Goal: Check status: Verify the current state of an ongoing process or item

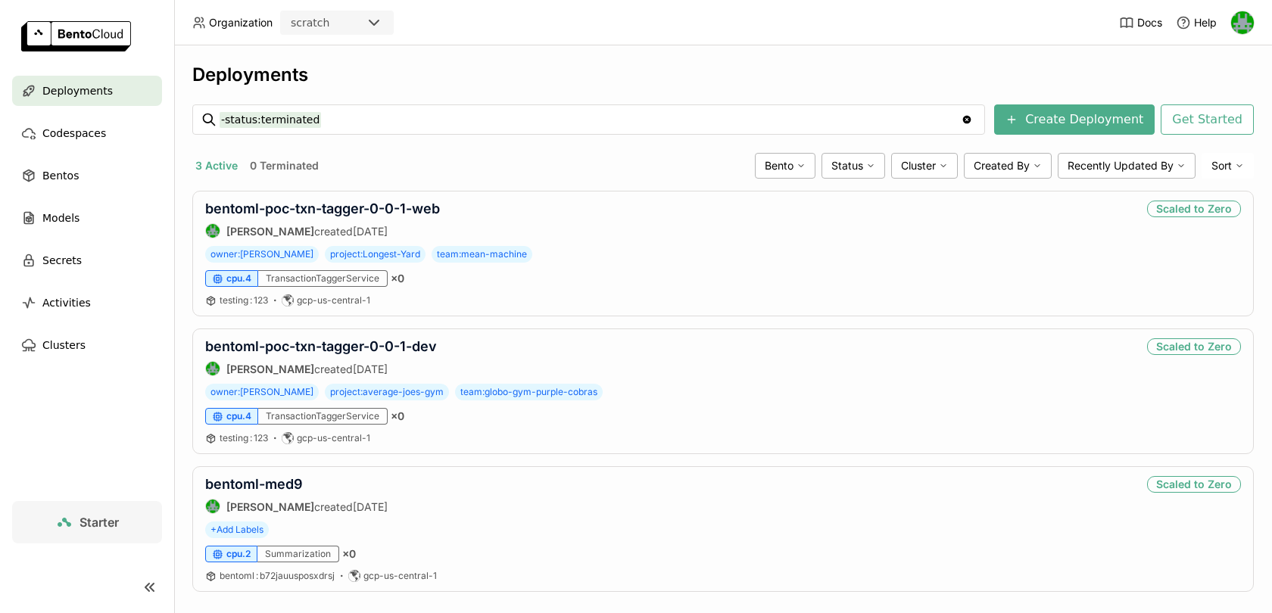
click at [364, 22] on div "scratch" at bounding box center [323, 22] width 83 height 21
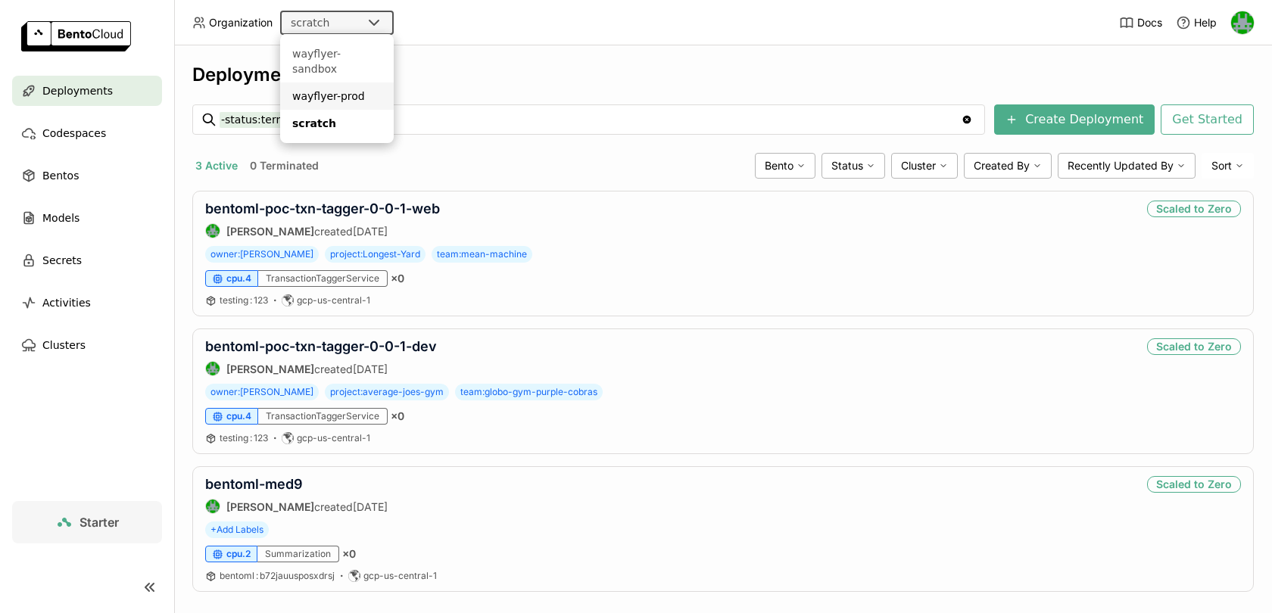
click at [350, 89] on div "wayflyer-prod" at bounding box center [336, 96] width 89 height 15
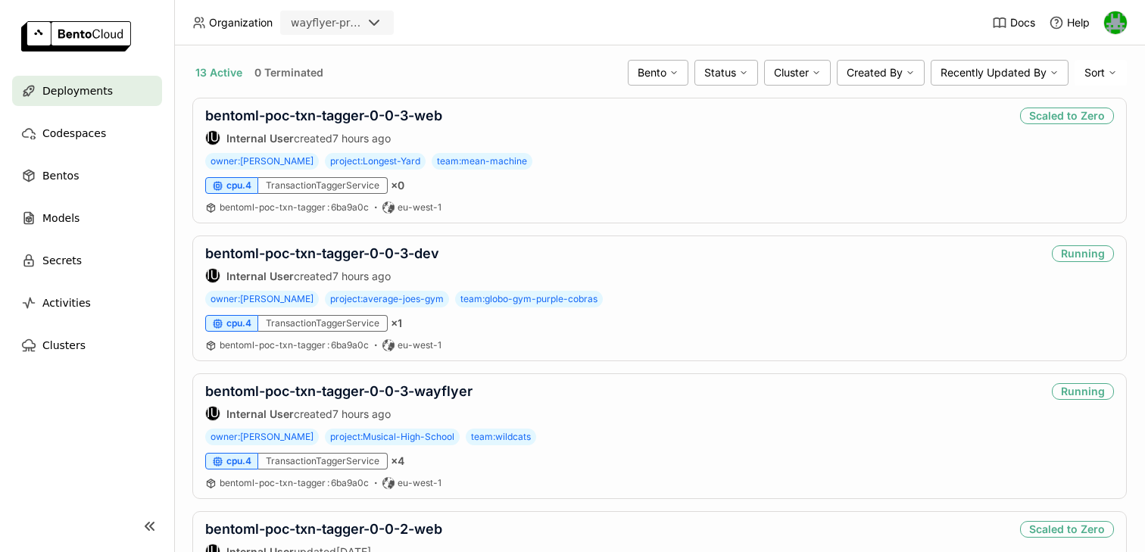
scroll to position [307, 0]
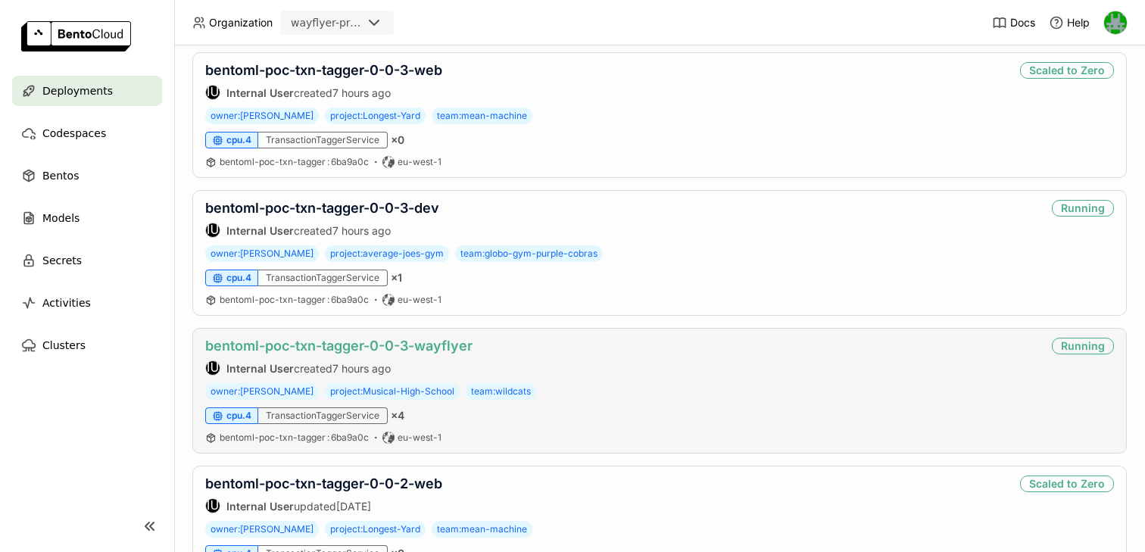
click at [332, 345] on link "bentoml-poc-txn-tagger-0-0-3-wayflyer" at bounding box center [338, 346] width 267 height 16
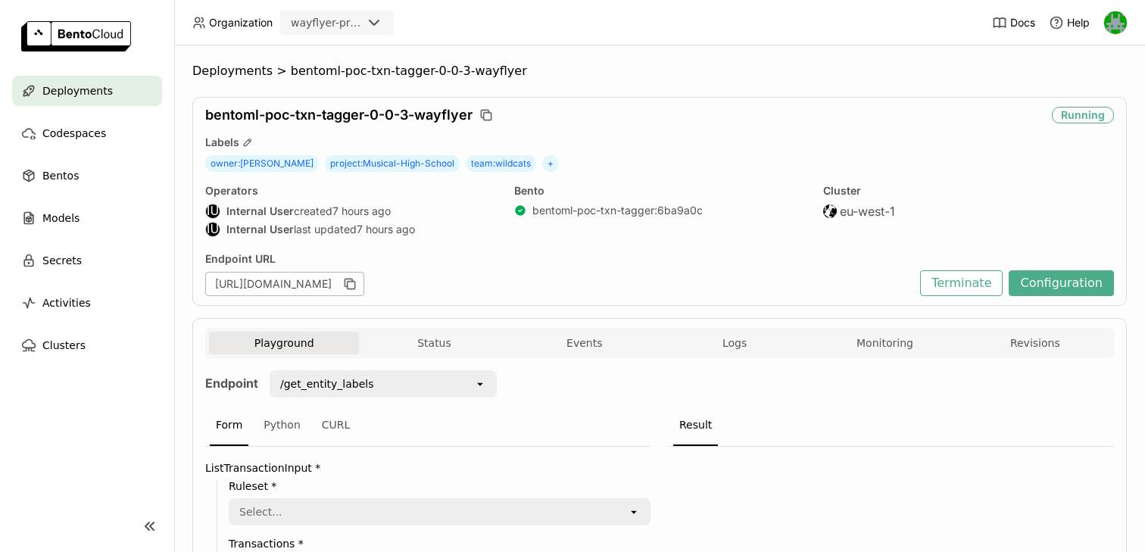
click at [902, 354] on div "Playground Status Events Logs Monitoring Revisions" at bounding box center [659, 345] width 901 height 26
click at [893, 345] on button "Monitoring" at bounding box center [884, 343] width 150 height 23
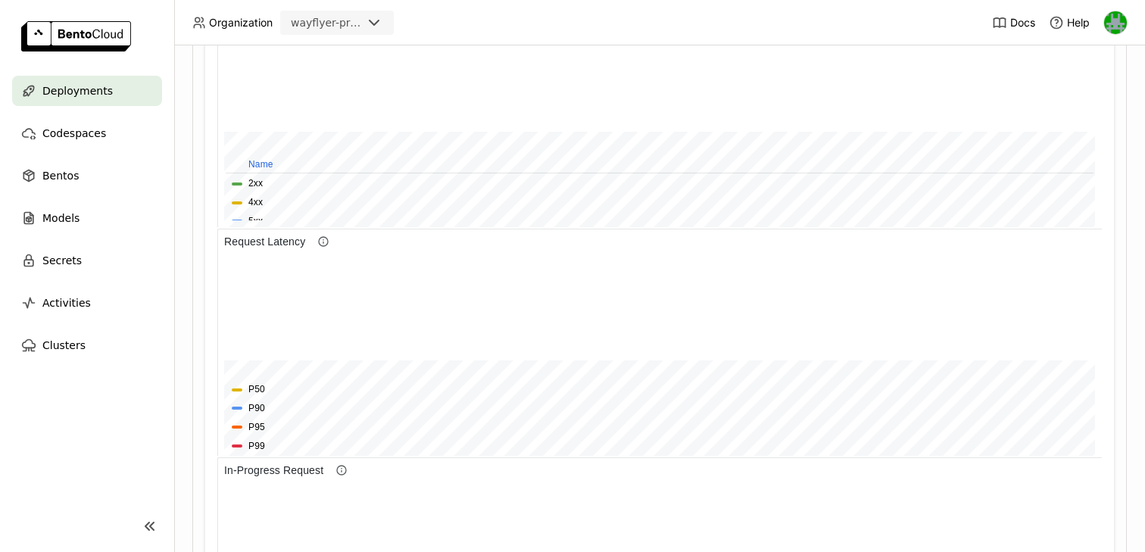
scroll to position [712, 0]
